Goal: Check status: Check status

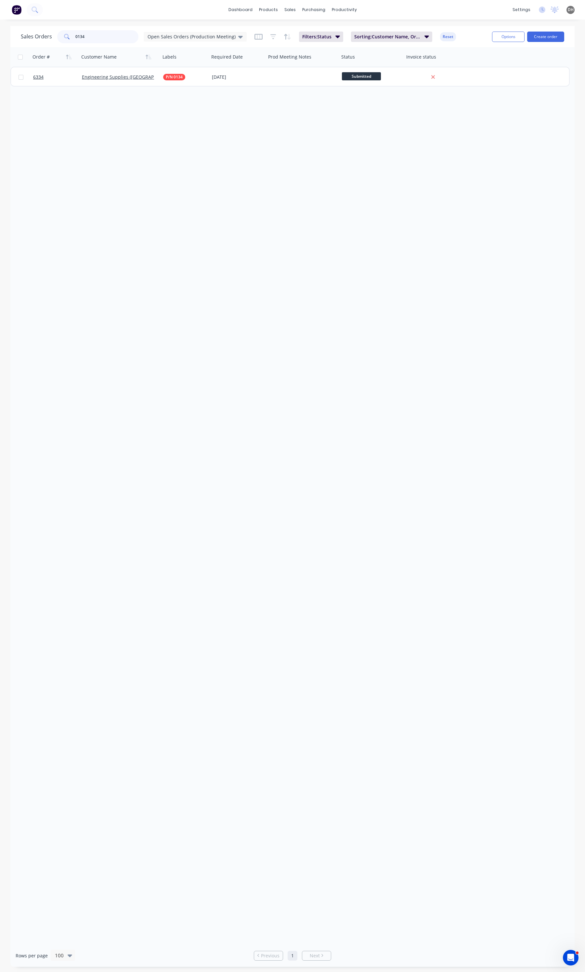
click at [102, 32] on input "0134" at bounding box center [106, 36] width 63 height 13
type input "6182"
click at [172, 41] on div "Open Sales Orders (Production Meeting)" at bounding box center [195, 37] width 103 height 10
click at [165, 120] on button "Open Sales Orders" at bounding box center [183, 117] width 74 height 7
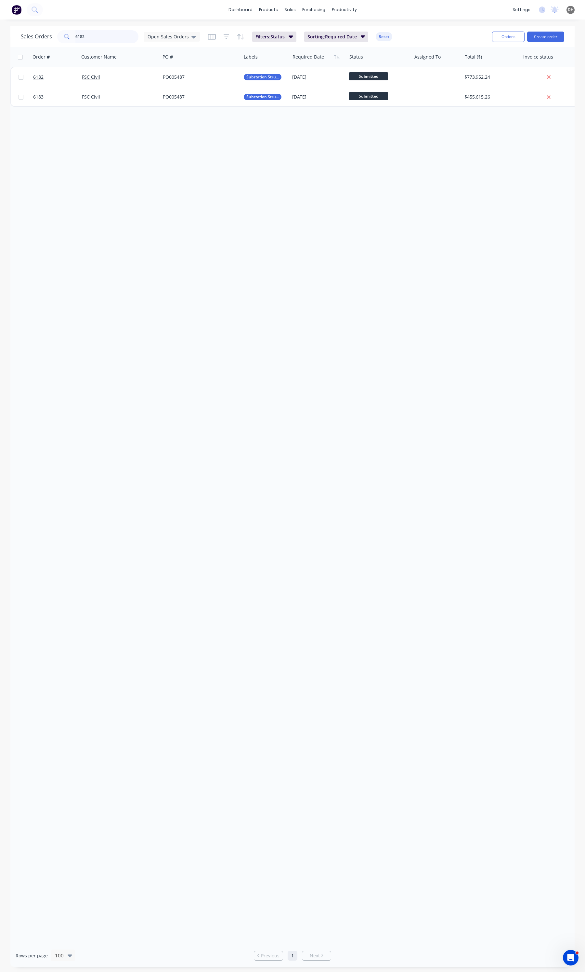
click at [97, 35] on input "6182" at bounding box center [106, 36] width 63 height 13
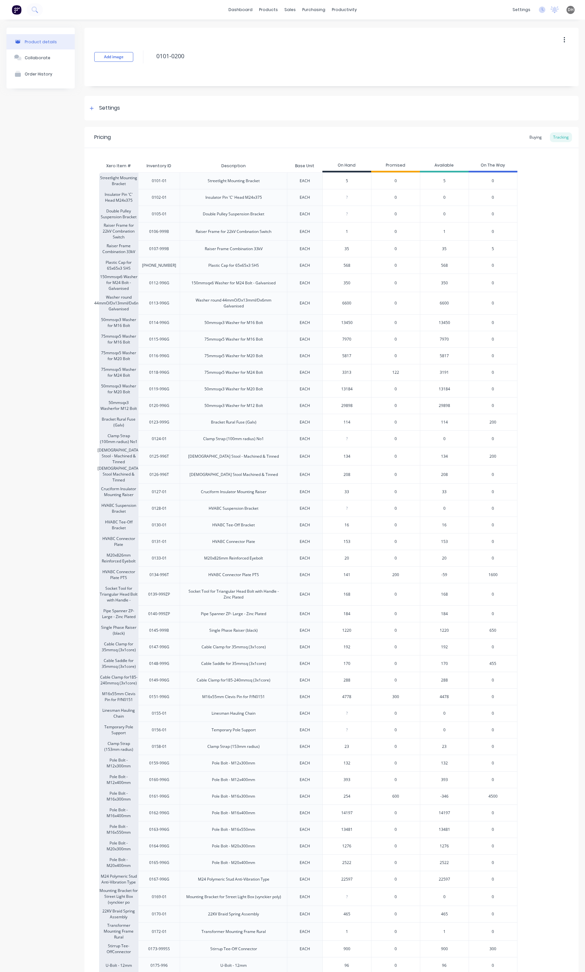
scroll to position [81, 0]
